Goal: Navigation & Orientation: Find specific page/section

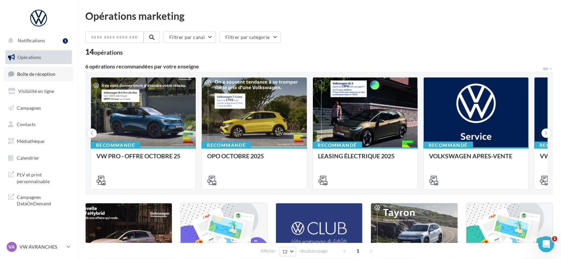
click at [50, 73] on span "Boîte de réception" at bounding box center [36, 74] width 38 height 6
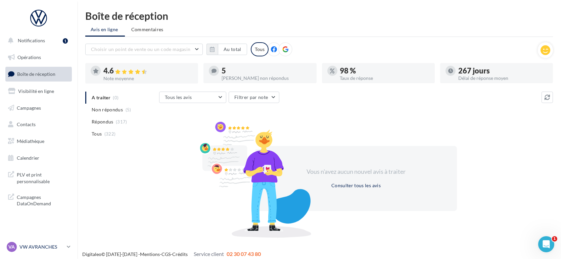
click at [44, 247] on p "VW AVRANCHES" at bounding box center [41, 247] width 45 height 7
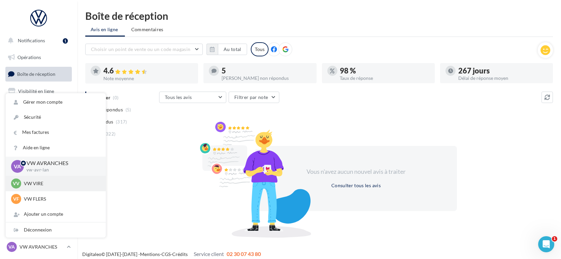
click at [36, 184] on p "VW VIRE" at bounding box center [61, 183] width 74 height 7
